Goal: Obtain resource: Obtain resource

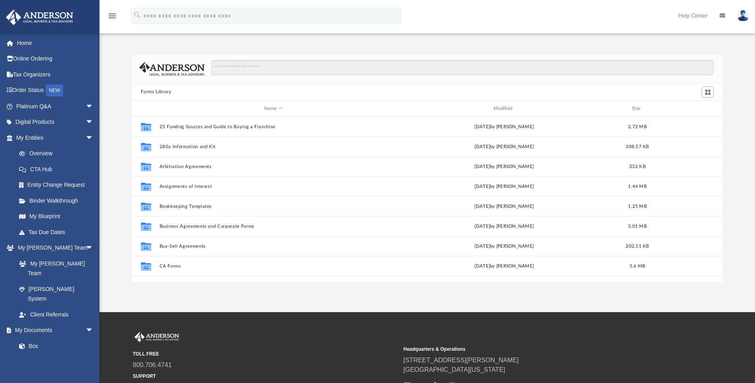
scroll to position [175, 585]
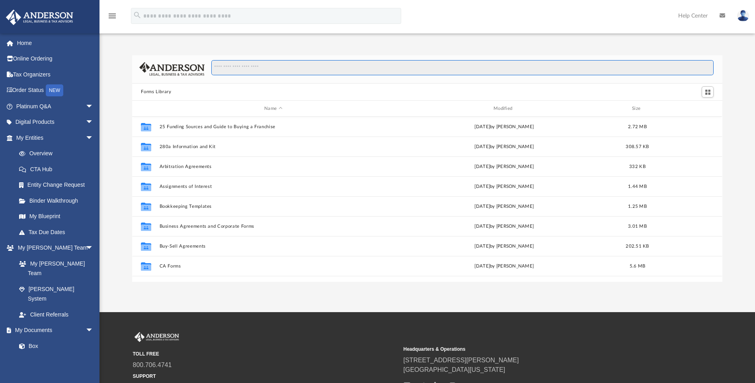
click at [256, 66] on input "Search files and folders" at bounding box center [462, 67] width 503 height 15
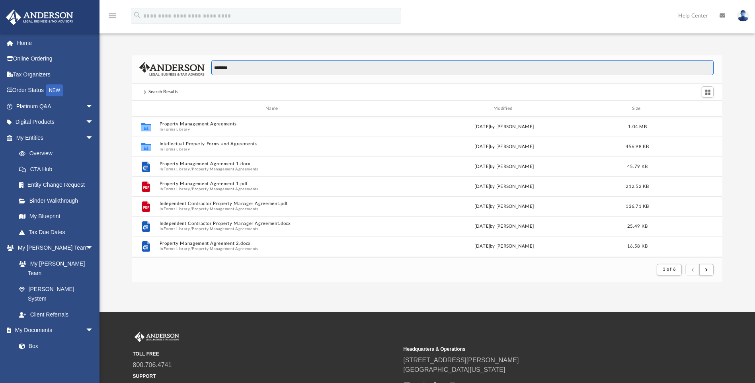
scroll to position [151, 585]
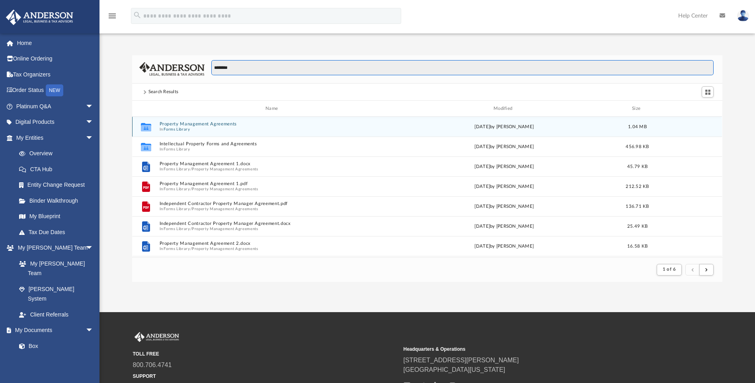
type input "********"
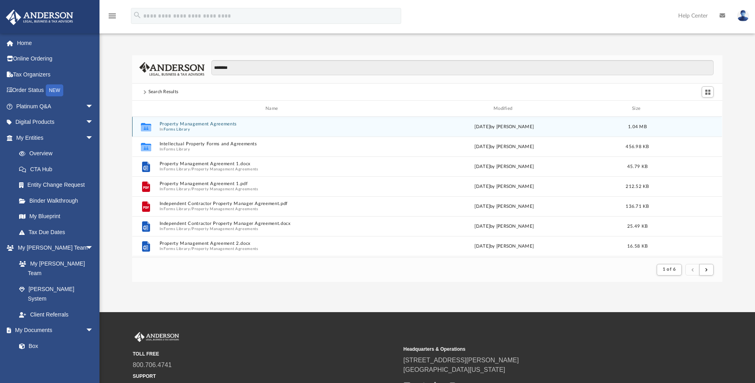
click at [215, 125] on button "Property Management Agreements" at bounding box center [274, 124] width 228 height 5
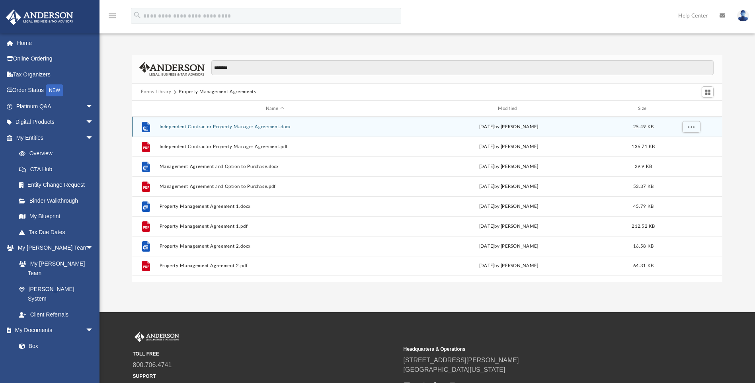
scroll to position [175, 585]
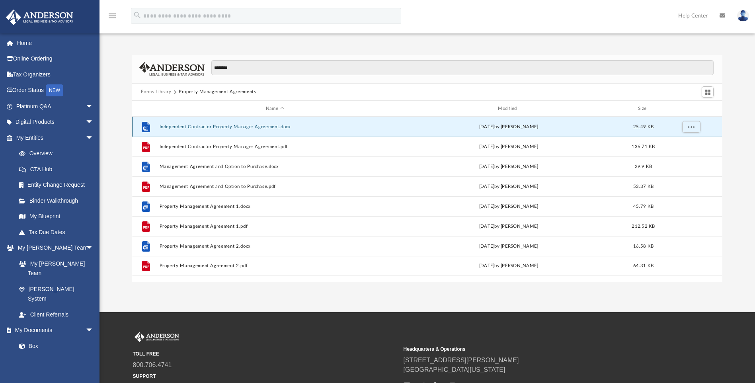
click at [191, 125] on button "Independent Contractor Property Manager Agreement.docx" at bounding box center [275, 126] width 231 height 5
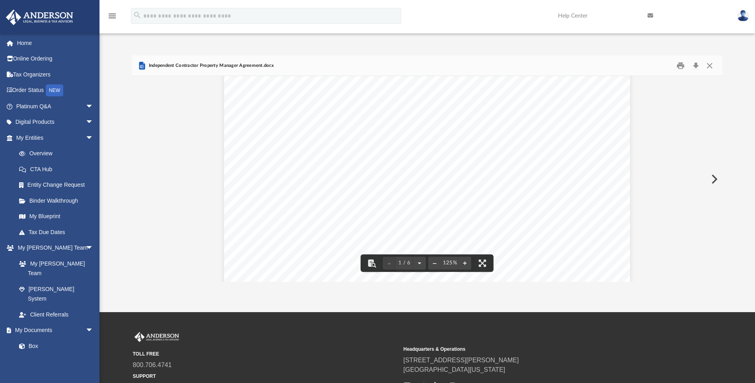
scroll to position [159, 0]
click at [714, 64] on button "Close" at bounding box center [710, 65] width 14 height 12
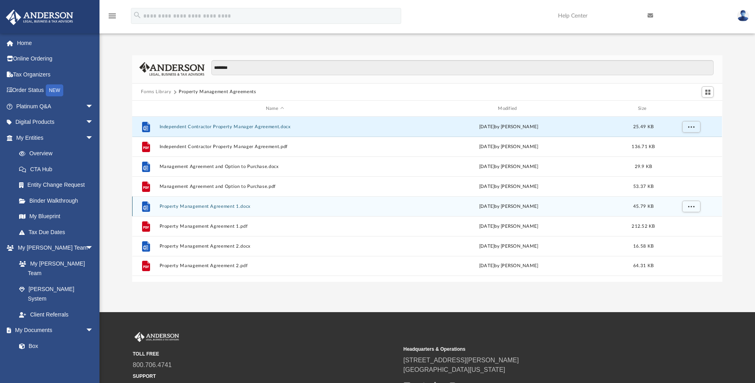
click at [227, 203] on div "File Property Management Agreement 1.docx [DATE] by [PERSON_NAME] 45.79 KB" at bounding box center [427, 206] width 590 height 20
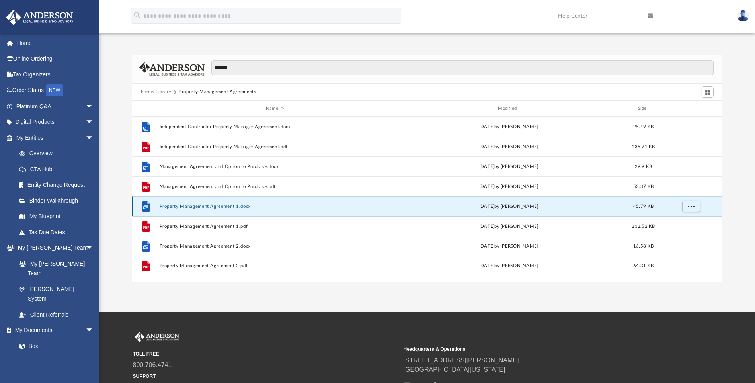
click at [227, 207] on button "Property Management Agreement 1.docx" at bounding box center [275, 206] width 231 height 5
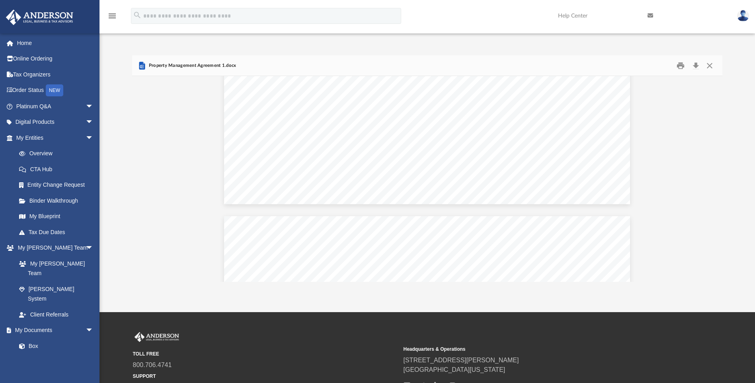
scroll to position [1553, 0]
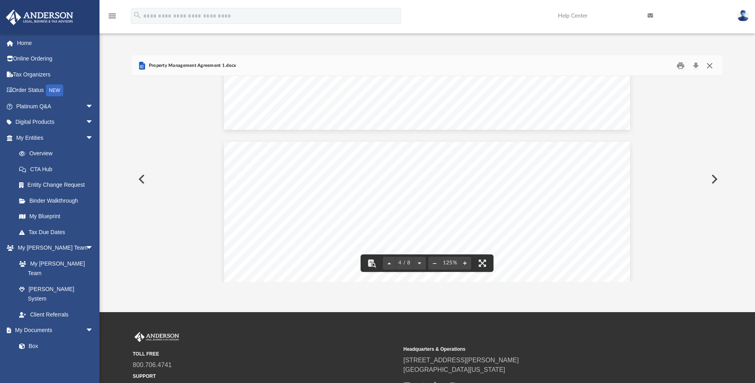
click at [710, 65] on button "Close" at bounding box center [710, 65] width 14 height 12
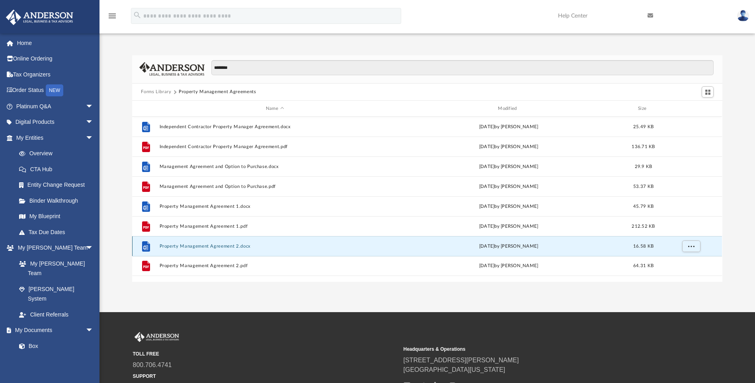
click at [232, 249] on button "Property Management Agreement 2.docx" at bounding box center [275, 246] width 231 height 5
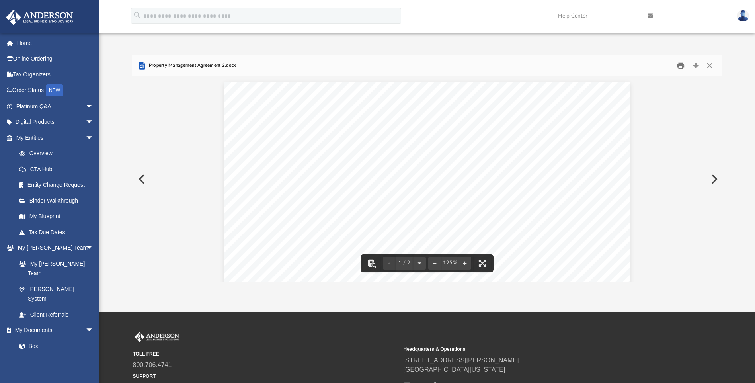
click at [681, 66] on button "Print" at bounding box center [681, 65] width 16 height 12
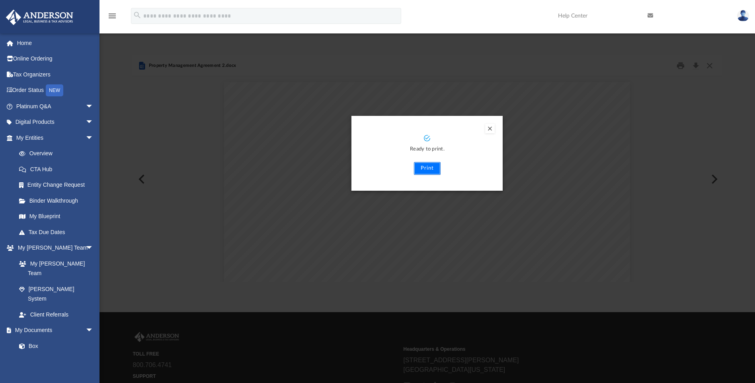
click at [427, 167] on button "Print" at bounding box center [427, 168] width 27 height 13
